Goal: Task Accomplishment & Management: Manage account settings

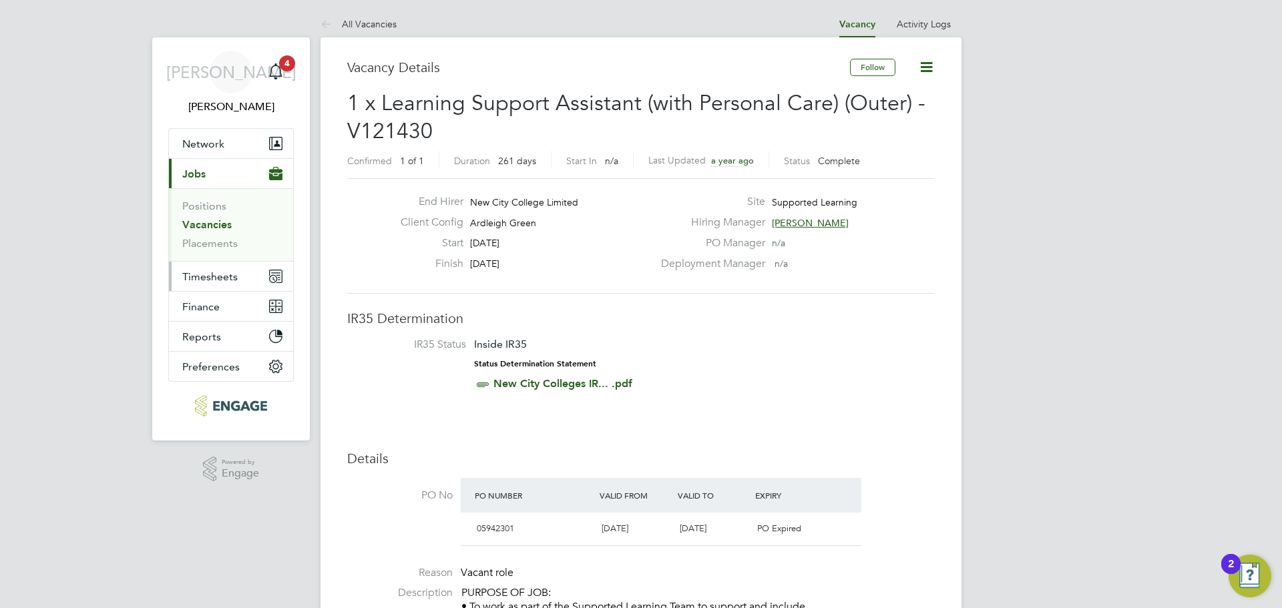
click at [212, 269] on button "Timesheets" at bounding box center [231, 276] width 124 height 29
click at [216, 268] on button "Timesheets" at bounding box center [231, 276] width 124 height 29
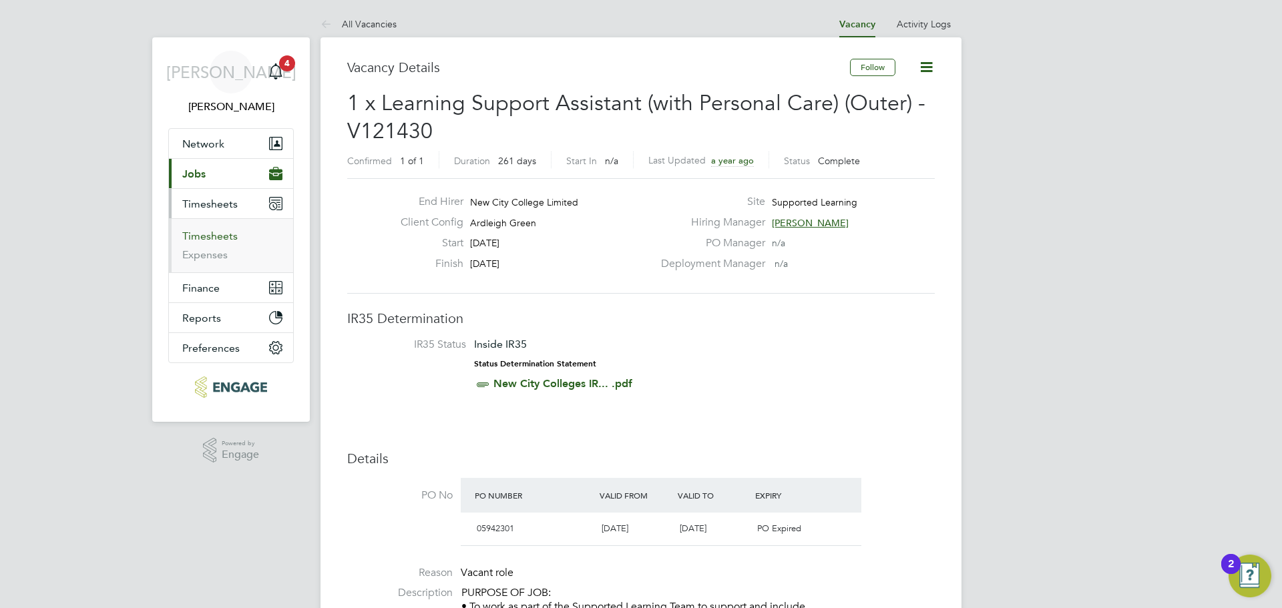
click at [222, 239] on link "Timesheets" at bounding box center [209, 236] width 55 height 13
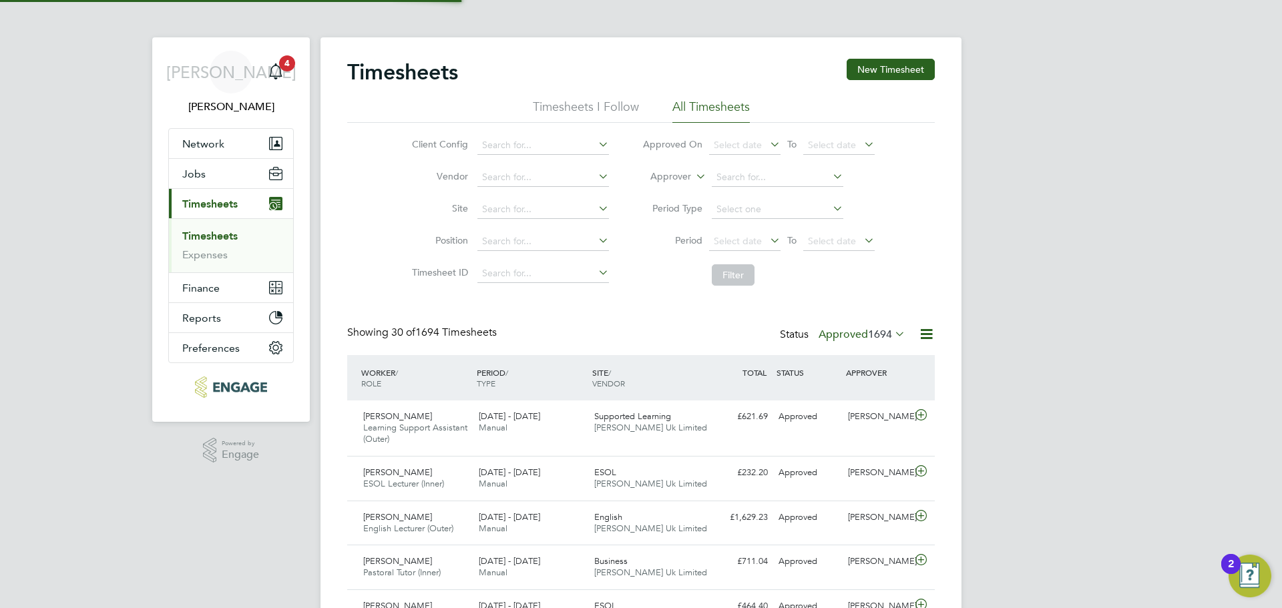
scroll to position [34, 116]
click at [892, 335] on icon at bounding box center [892, 333] width 0 height 19
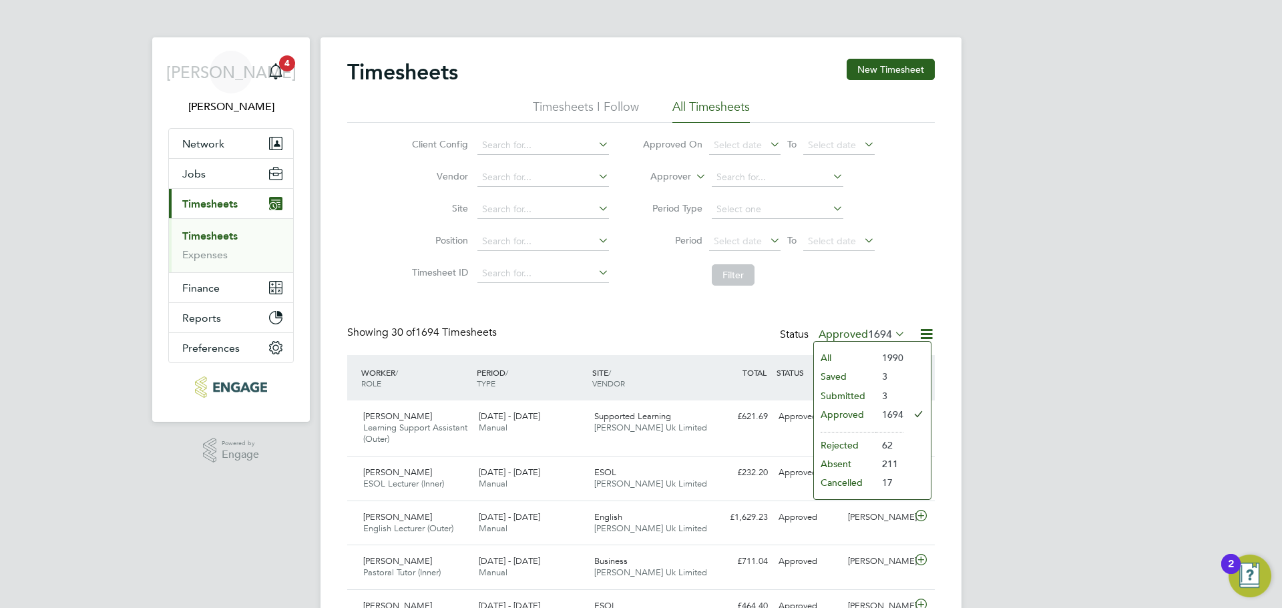
click at [870, 397] on li "Submitted" at bounding box center [844, 396] width 61 height 19
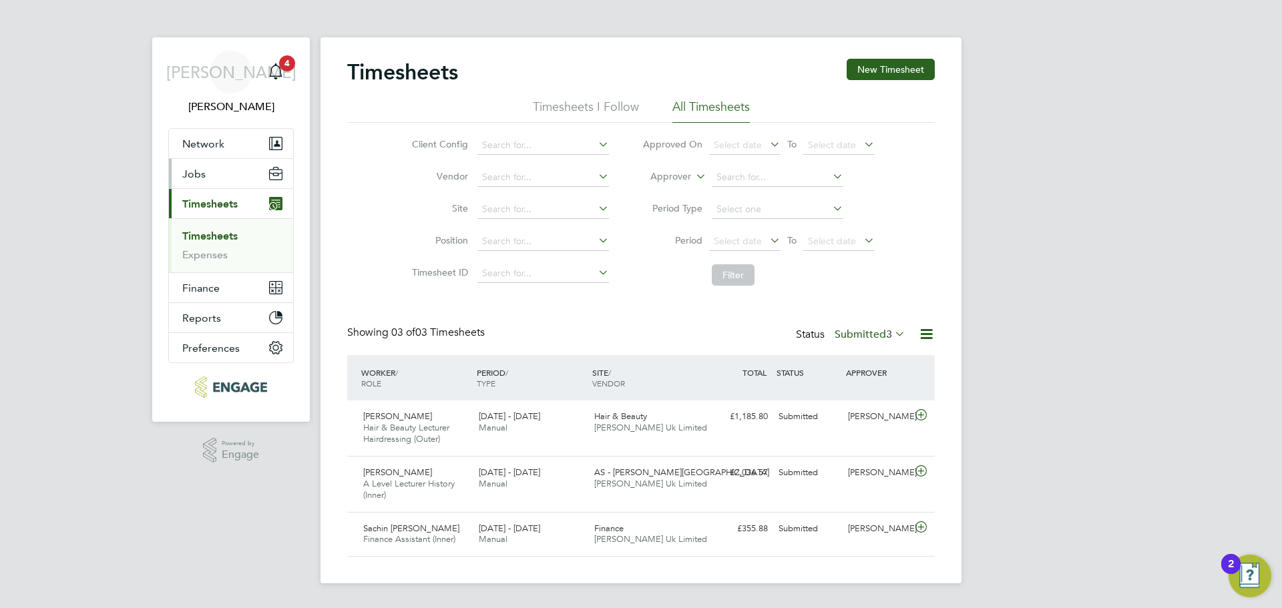
click at [228, 180] on button "Jobs" at bounding box center [231, 173] width 124 height 29
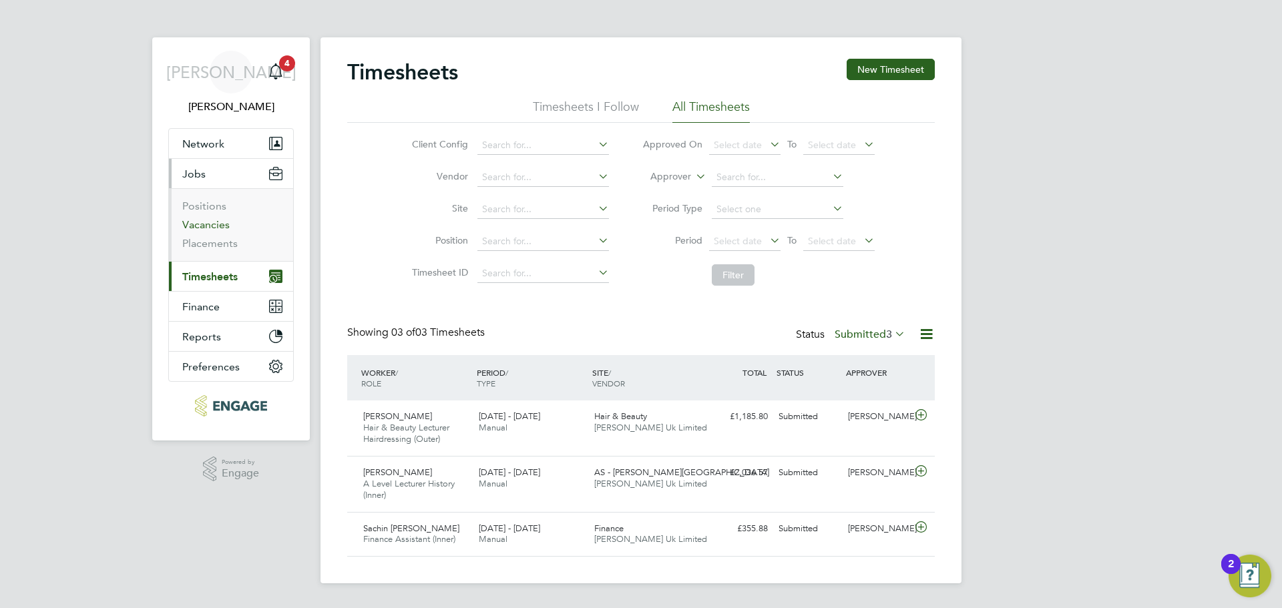
drag, startPoint x: 220, startPoint y: 226, endPoint x: 220, endPoint y: 235, distance: 9.4
click at [220, 226] on link "Vacancies" at bounding box center [205, 224] width 47 height 13
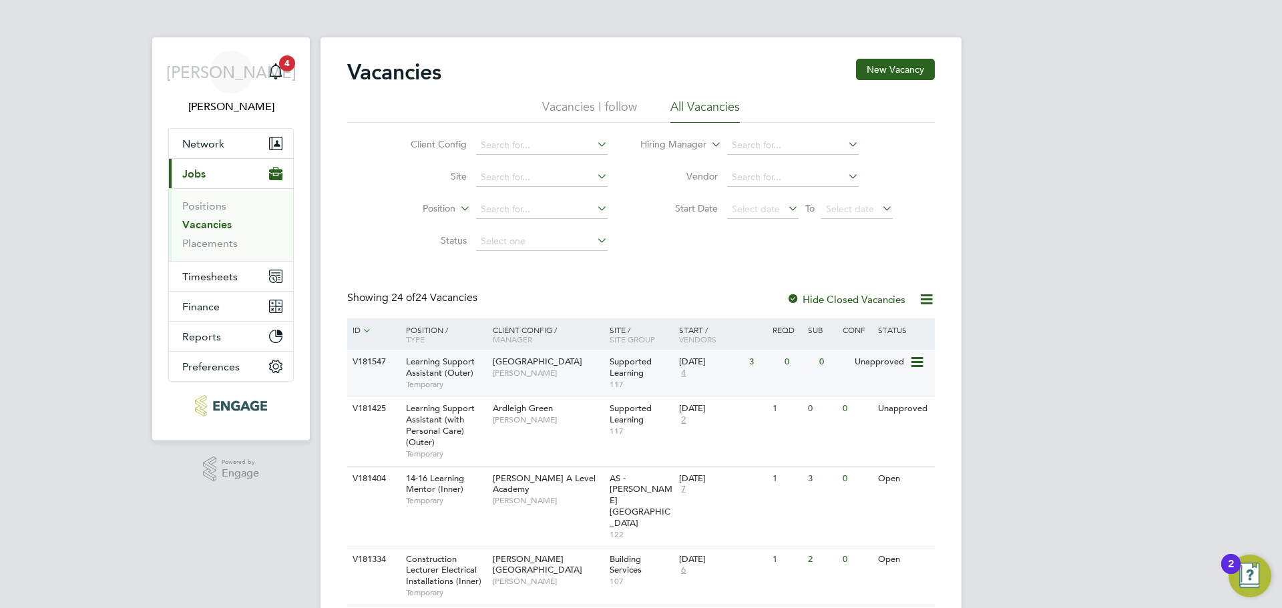
click at [684, 375] on span "4" at bounding box center [683, 373] width 9 height 11
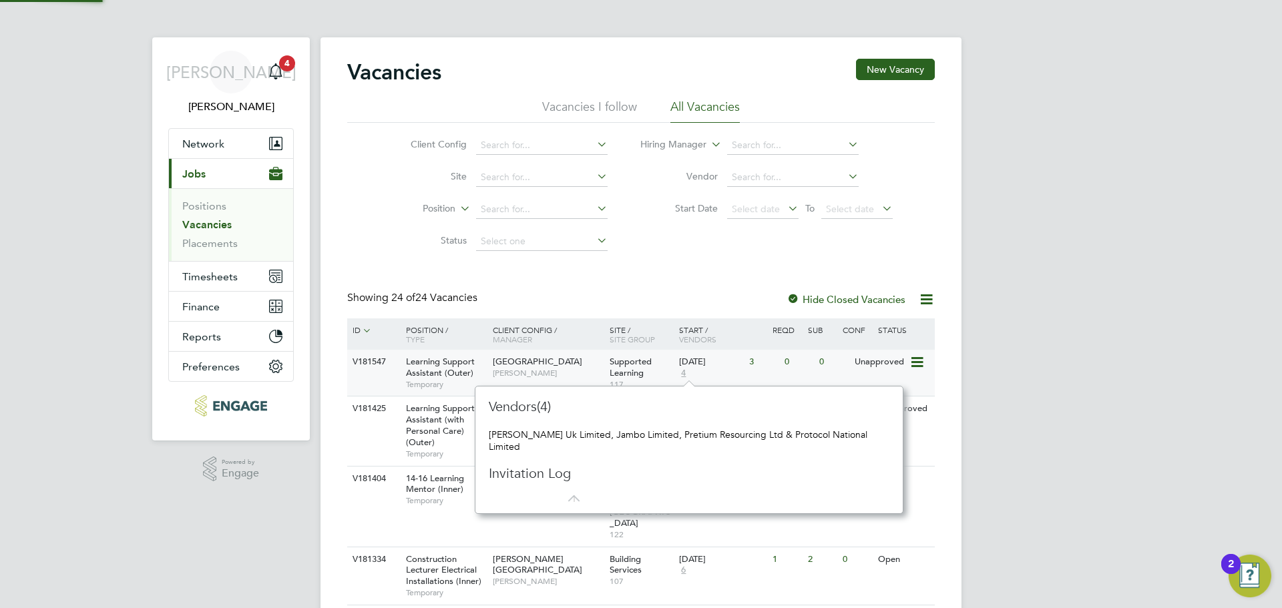
scroll to position [12, 9]
click at [500, 362] on span "[GEOGRAPHIC_DATA]" at bounding box center [537, 361] width 89 height 11
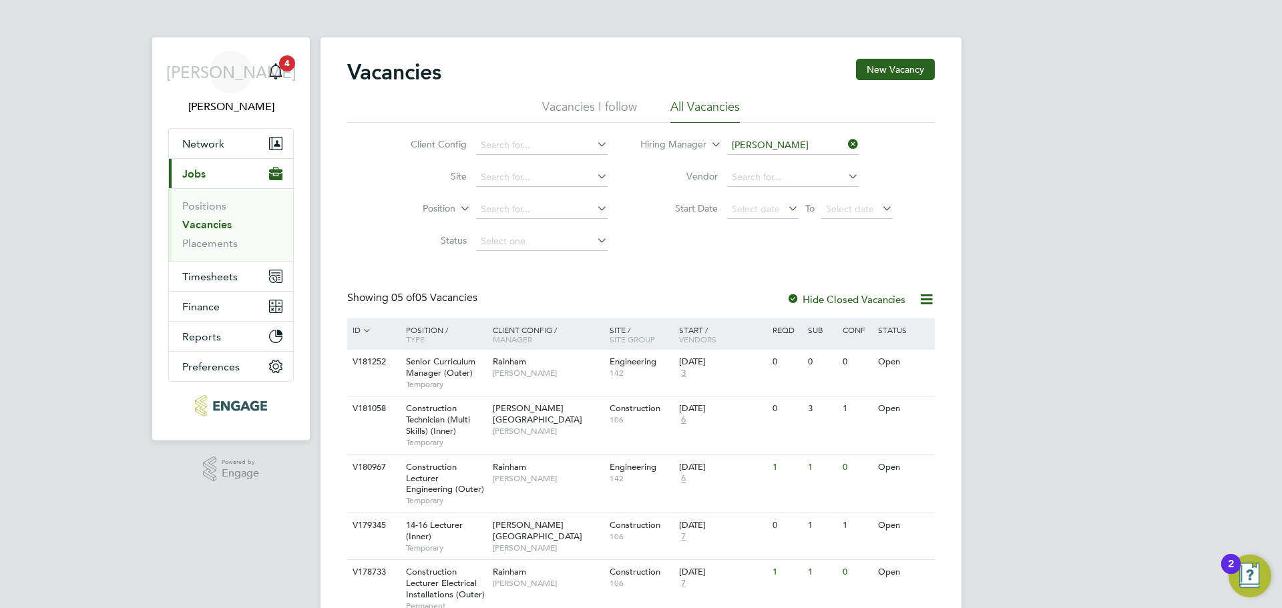
scroll to position [59, 0]
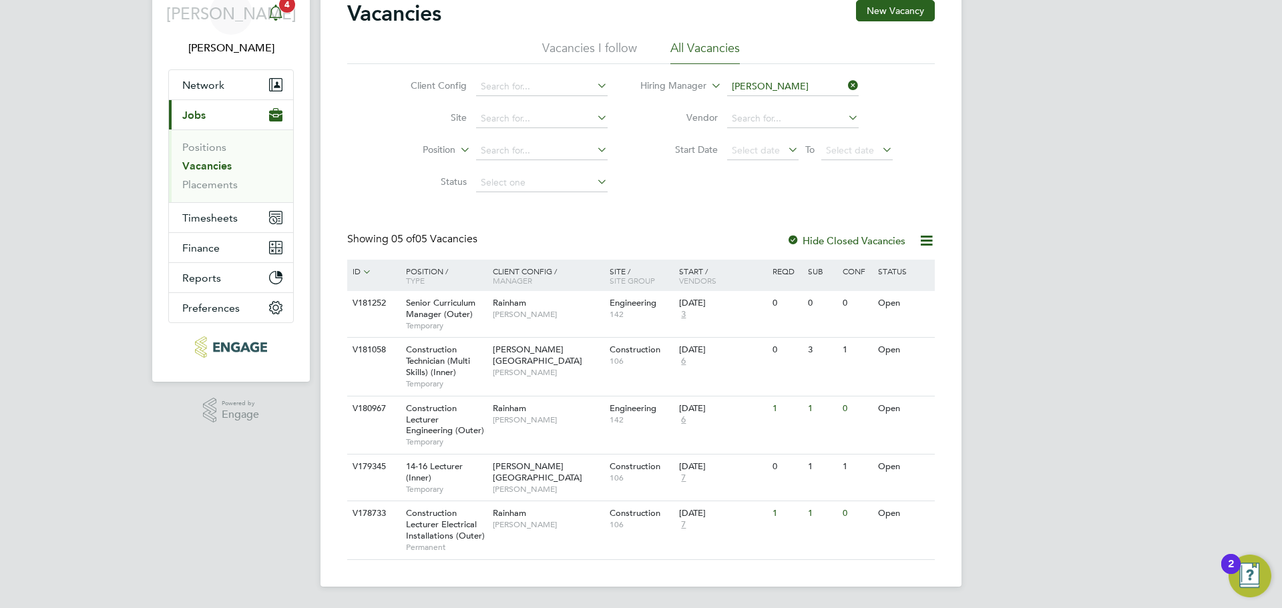
drag, startPoint x: 0, startPoint y: 0, endPoint x: 288, endPoint y: 15, distance: 288.9
click at [288, 15] on app-nav-user-info "JA [PERSON_NAME] Notifications 4" at bounding box center [231, 24] width 126 height 91
click at [280, 15] on icon "Main navigation" at bounding box center [275, 11] width 13 height 13
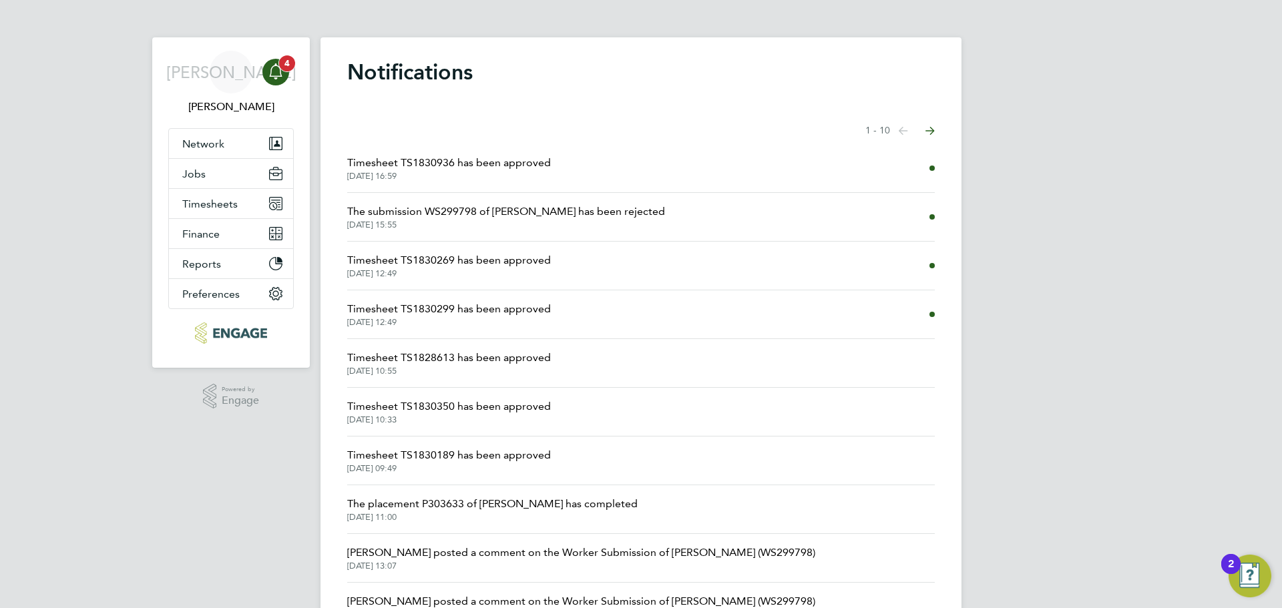
click at [286, 63] on span "4" at bounding box center [287, 63] width 16 height 16
